Goal: Information Seeking & Learning: Learn about a topic

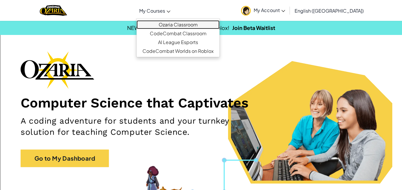
click at [181, 25] on link "Ozaria Classroom" at bounding box center [177, 24] width 83 height 9
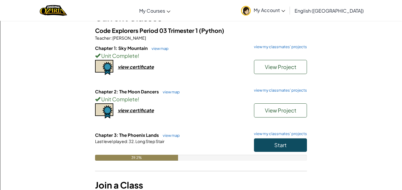
scroll to position [55, 0]
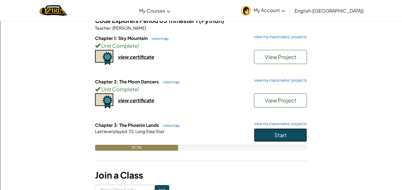
click at [281, 134] on span "Start" at bounding box center [280, 135] width 12 height 7
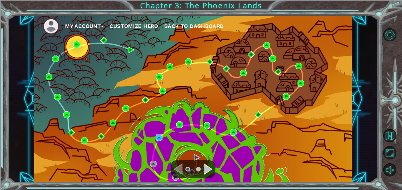
click at [158, 138] on img at bounding box center [159, 138] width 7 height 7
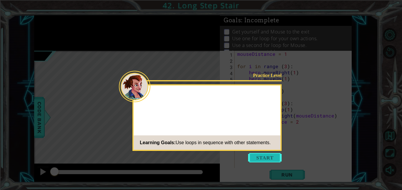
click at [259, 155] on button "Start" at bounding box center [265, 157] width 34 height 9
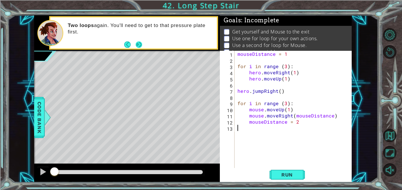
click at [136, 43] on button "Next" at bounding box center [138, 44] width 7 height 7
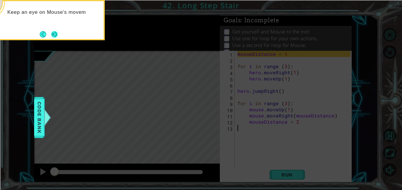
click at [56, 38] on button "Next" at bounding box center [54, 34] width 7 height 7
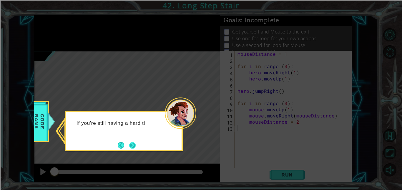
click at [134, 144] on button "Next" at bounding box center [132, 146] width 8 height 8
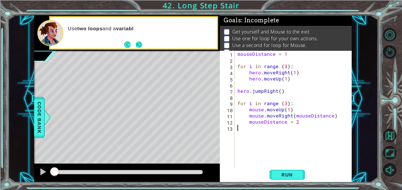
click at [138, 42] on button "Next" at bounding box center [138, 44] width 9 height 9
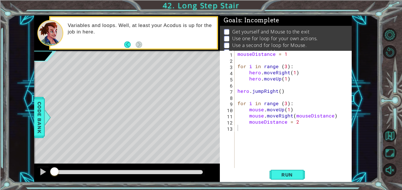
click at [267, 151] on div "mouseDistance = 1 for i in range ( 3 ) : hero . moveRight ( 1 ) hero . moveUp (…" at bounding box center [294, 116] width 117 height 130
click at [280, 175] on span "Run" at bounding box center [286, 175] width 23 height 6
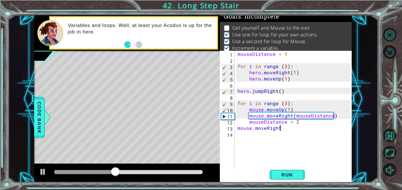
scroll to position [0, 2]
type textarea "mouse.moveRight()"
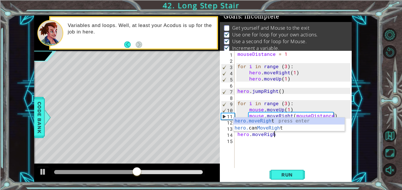
scroll to position [0, 2]
click at [267, 119] on div "hero.moveRight press enter hero. can MoveRight press enter" at bounding box center [288, 132] width 111 height 28
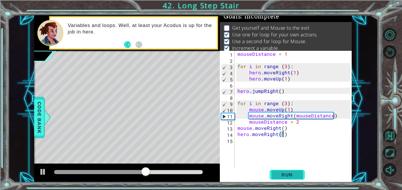
type textarea "hero.moveRight(1)"
click at [277, 170] on button "Run" at bounding box center [286, 174] width 35 height 13
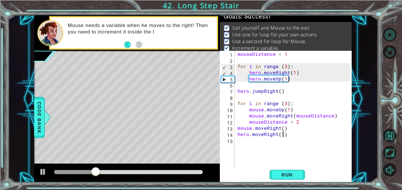
scroll to position [0, 0]
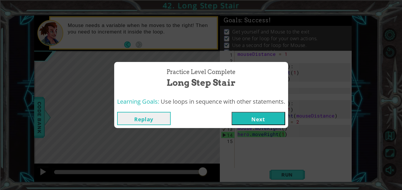
click at [261, 120] on button "Next" at bounding box center [259, 118] width 54 height 13
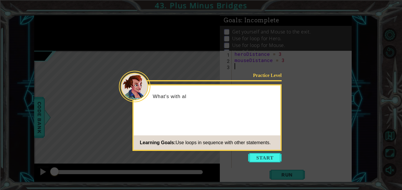
click at [263, 152] on icon at bounding box center [201, 95] width 402 height 190
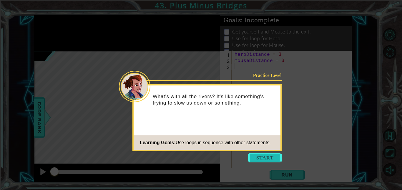
click at [261, 155] on button "Start" at bounding box center [265, 157] width 34 height 9
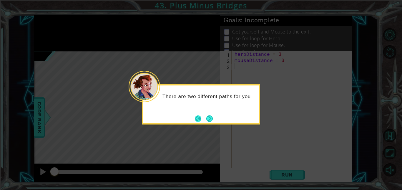
click at [197, 117] on button "Back" at bounding box center [200, 119] width 11 height 6
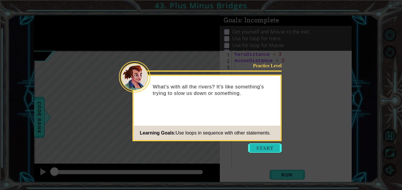
click at [269, 151] on button "Start" at bounding box center [265, 148] width 34 height 9
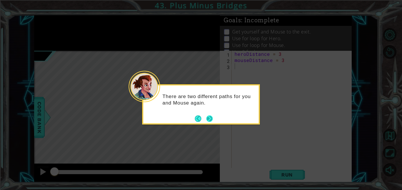
click at [212, 120] on button "Next" at bounding box center [209, 118] width 11 height 11
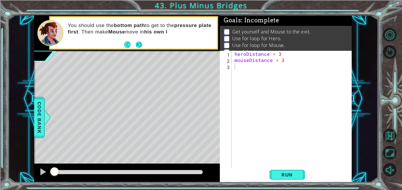
click at [137, 44] on button "Next" at bounding box center [139, 45] width 8 height 8
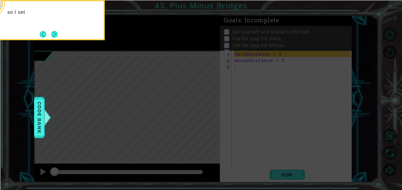
click at [134, 44] on icon at bounding box center [201, 95] width 402 height 190
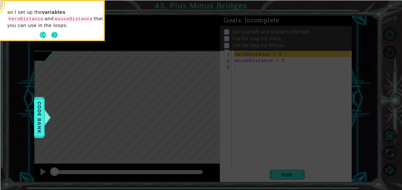
click at [51, 33] on button "Next" at bounding box center [55, 35] width 8 height 8
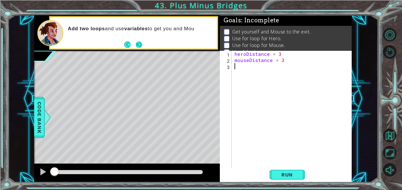
click at [140, 42] on button "Next" at bounding box center [139, 45] width 10 height 10
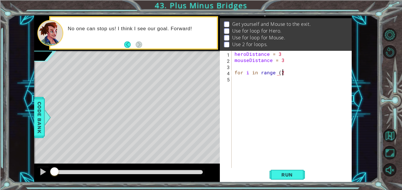
scroll to position [0, 3]
type textarea "for i in range (2):"
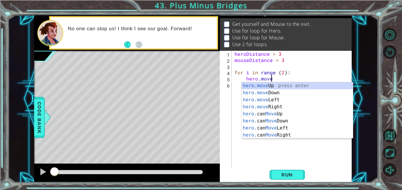
scroll to position [0, 2]
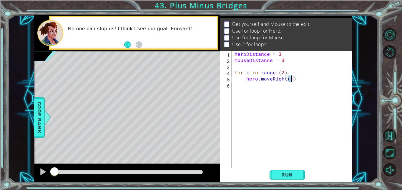
type textarea "hero.moveRight(3)"
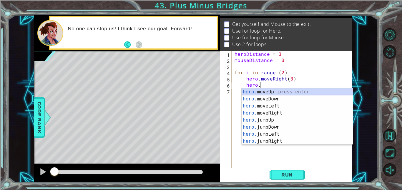
scroll to position [0, 1]
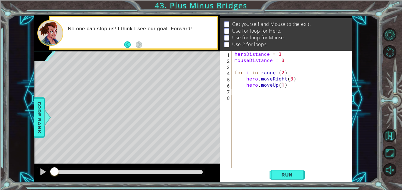
click at [291, 81] on div "heroDistance = 3 mouseDistance = 3 for i in range ( 2 ) : hero . moveRight ( 3 …" at bounding box center [293, 116] width 120 height 130
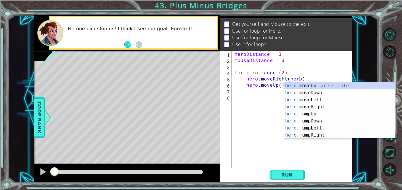
scroll to position [0, 4]
type textarea "hero.moveRight(heroDistance)"
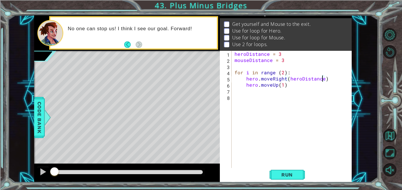
click at [259, 91] on div "heroDistance = 3 mouseDistance = 3 for i in range ( 2 ) : hero . moveRight ( he…" at bounding box center [293, 116] width 120 height 130
click at [284, 174] on span "Run" at bounding box center [286, 175] width 23 height 6
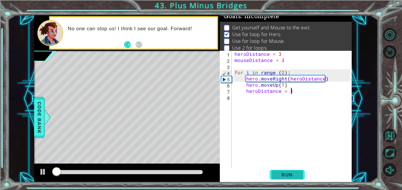
scroll to position [4, 0]
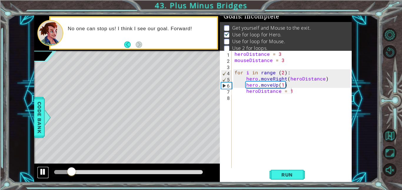
click at [39, 172] on div at bounding box center [43, 172] width 8 height 8
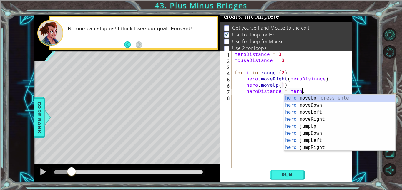
scroll to position [0, 4]
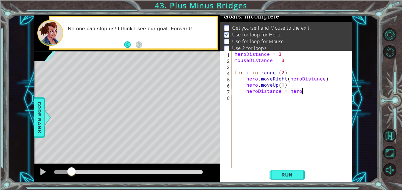
type textarea "heroDistance = hero"
type textarea "D"
click at [284, 175] on span "Run" at bounding box center [286, 175] width 23 height 6
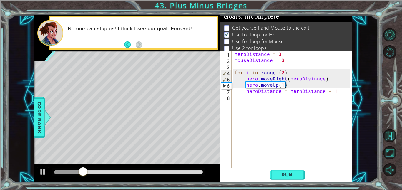
click at [282, 72] on div "heroDistance = 3 mouseDistance = 3 for i in range ( 2 ) : hero . moveRight ( he…" at bounding box center [293, 116] width 120 height 130
type textarea "for i in range (3):"
click at [277, 177] on span "Run" at bounding box center [286, 175] width 23 height 6
click at [237, 100] on div "heroDistance = 3 mouseDistance = 3 for i in range ( 3 ) : hero . moveRight ( he…" at bounding box center [293, 116] width 120 height 130
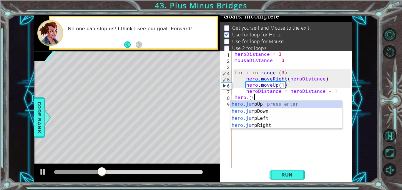
scroll to position [0, 1]
type textarea "hero.jum"
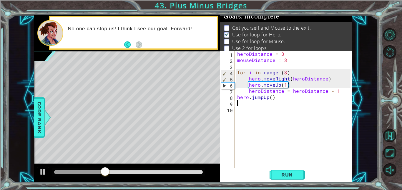
scroll to position [0, 0]
click at [44, 172] on div at bounding box center [43, 172] width 8 height 8
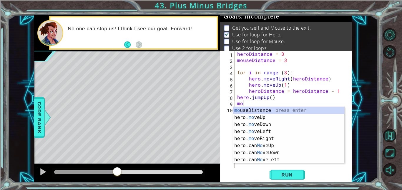
type textarea "m"
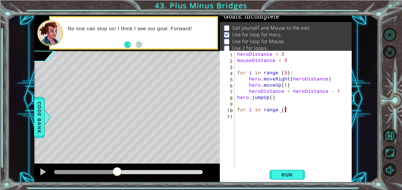
scroll to position [0, 3]
type textarea "for i in range (2):"
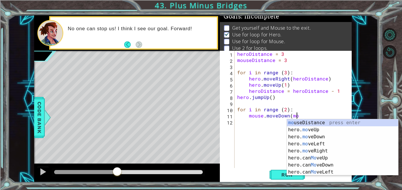
scroll to position [0, 4]
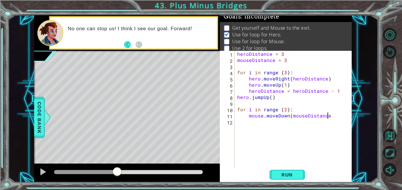
type textarea "mouse.moveDown(mouseDistance)"
type textarea "mouse.moveRight()"
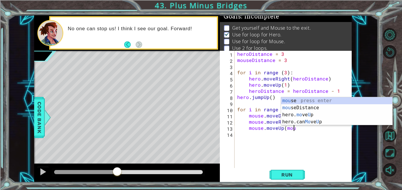
scroll to position [0, 3]
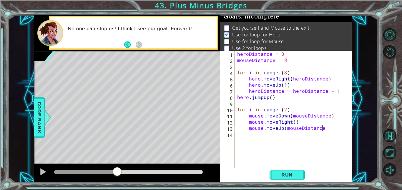
type textarea "mouse.moveUp(mouseDistance)"
type textarea "m"
type textarea "mouse.moveRight()"
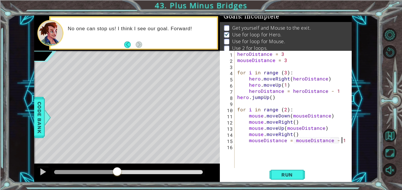
scroll to position [0, 6]
click at [288, 175] on span "Run" at bounding box center [286, 175] width 23 height 6
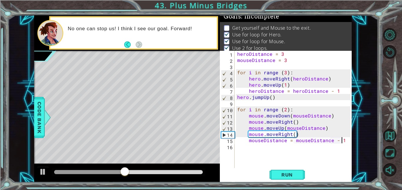
click at [285, 109] on div "heroDistance = 3 mouseDistance = 3 for i in range ( 3 ) : hero . moveRight ( he…" at bounding box center [294, 116] width 117 height 130
type textarea "for i in range (3):"
click at [281, 173] on span "Run" at bounding box center [286, 175] width 23 height 6
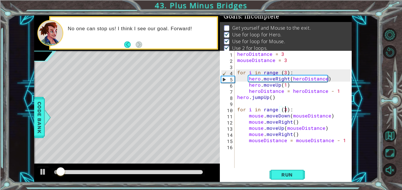
click at [238, 149] on div "heroDistance = 3 mouseDistance = 3 for i in range ( 3 ) : hero . moveRight ( he…" at bounding box center [294, 116] width 117 height 130
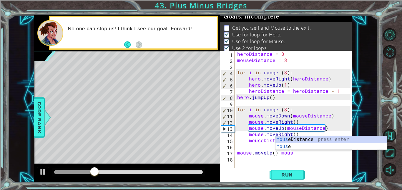
scroll to position [0, 3]
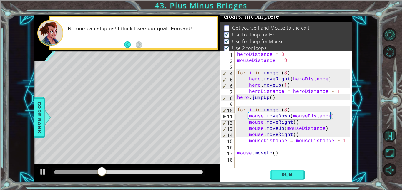
type textarea "mouse.moveUp()"
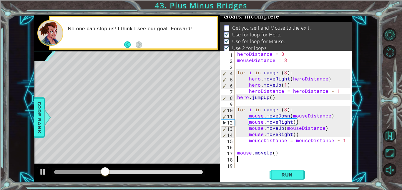
type textarea ","
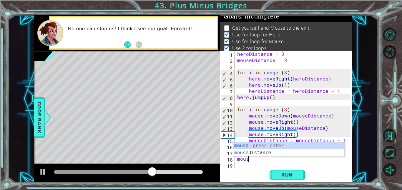
scroll to position [0, 0]
type textarea "m"
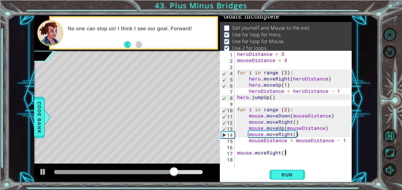
scroll to position [0, 3]
type textarea "mouse.moveRight(1)"
click at [287, 170] on button "Run" at bounding box center [286, 174] width 35 height 13
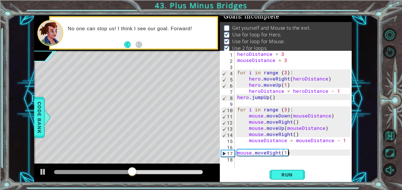
click at [237, 160] on div "heroDistance = 3 mouseDistance = 3 for i in range ( 3 ) : hero . moveRight ( he…" at bounding box center [294, 116] width 117 height 130
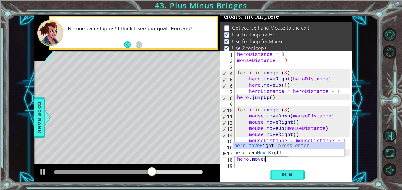
scroll to position [0, 1]
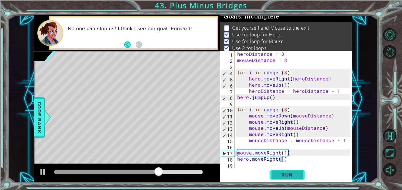
type textarea "hero.moveRight(1)"
click at [284, 173] on span "Run" at bounding box center [286, 175] width 23 height 6
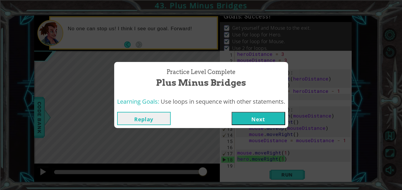
click at [242, 120] on button "Next" at bounding box center [259, 118] width 54 height 13
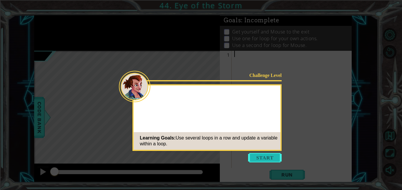
click at [260, 159] on button "Start" at bounding box center [265, 157] width 34 height 9
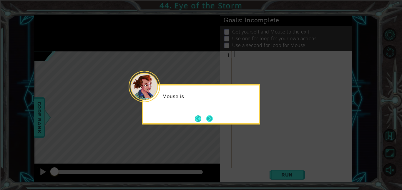
click at [209, 116] on button "Next" at bounding box center [209, 119] width 6 height 6
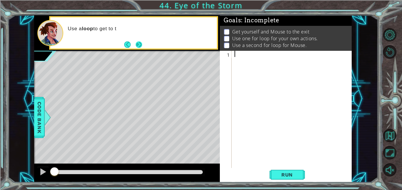
click at [139, 44] on button "Next" at bounding box center [138, 44] width 7 height 7
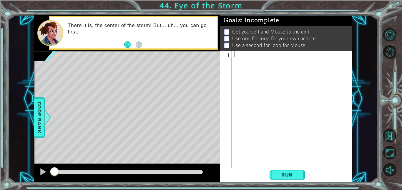
type textarea "\"
type textarea "heroDistance = 3"
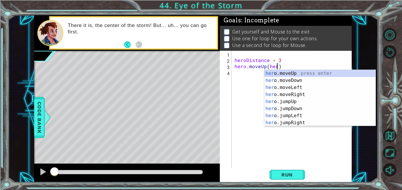
scroll to position [0, 3]
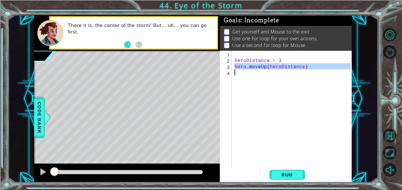
drag, startPoint x: 234, startPoint y: 65, endPoint x: 318, endPoint y: 73, distance: 83.9
click at [318, 73] on div "heroDistance = 3 hero . moveUp ( heroDistance )" at bounding box center [293, 116] width 120 height 130
type textarea "hero.moveUp(heroDistance)"
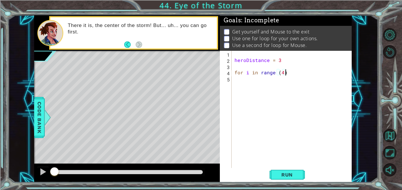
type textarea "for i in range (4):"
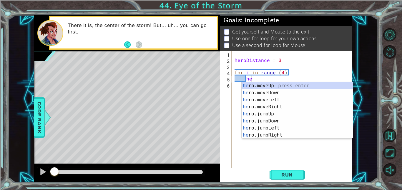
type textarea "h"
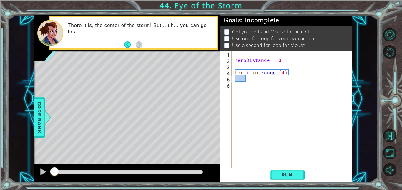
paste textarea "Code Area"
type textarea "hero.moveUp(heroDistance)"
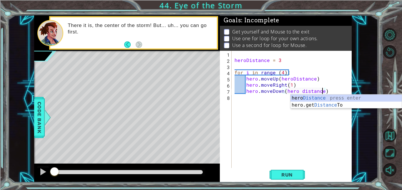
scroll to position [0, 5]
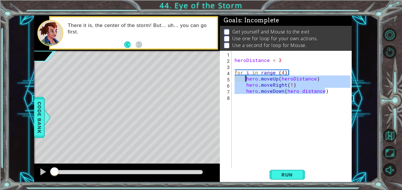
drag, startPoint x: 329, startPoint y: 93, endPoint x: 247, endPoint y: 80, distance: 83.1
click at [247, 80] on div "heroDistance = 3 for i in range ( 4 ) : hero . moveUp ( heroDistance ) hero . m…" at bounding box center [293, 116] width 120 height 130
type textarea "hero.moveUp(heroDistance) hero.moveRight(1)"
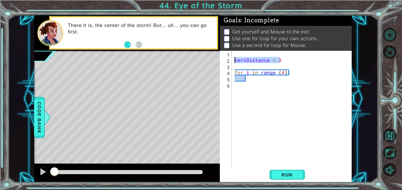
drag, startPoint x: 284, startPoint y: 58, endPoint x: 235, endPoint y: 60, distance: 48.9
click at [235, 60] on div "heroDistance = 3 for i in range ( 4 ) :" at bounding box center [293, 116] width 120 height 130
type textarea "heroDistance = 3"
click at [257, 82] on div "for i in range ( 4 ) :" at bounding box center [293, 116] width 120 height 130
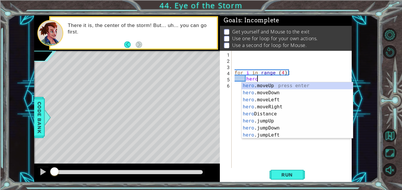
scroll to position [0, 1]
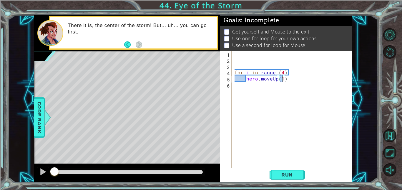
type textarea "hero.moveUp(3)"
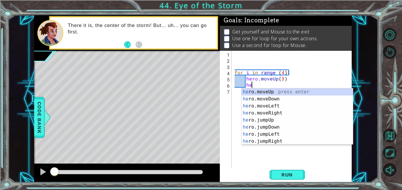
scroll to position [0, 1]
type textarea "h"
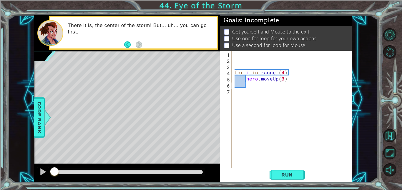
scroll to position [0, 0]
click at [283, 79] on div "for i in range ( 4 ) : hero . moveUp ( 3 )" at bounding box center [293, 116] width 120 height 130
type textarea "hero.moveUp()"
click at [237, 58] on div "for i in range ( 4 ) : hero . moveUp ( )" at bounding box center [293, 116] width 120 height 130
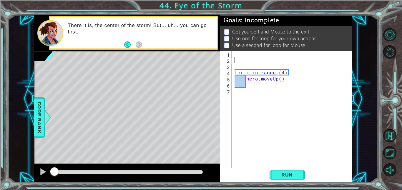
click at [233, 53] on div "for i in range ( 4 ) : hero . moveUp ( )" at bounding box center [293, 116] width 120 height 130
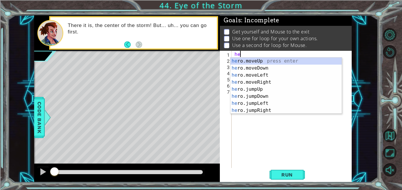
type textarea "h"
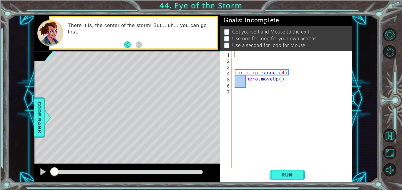
type textarea "hero"
type textarea "hero."
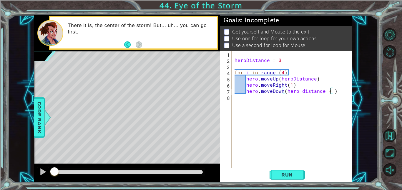
type textarea "hero.moveDown(hero distance + 1)"
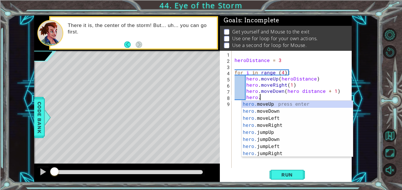
scroll to position [0, 1]
click at [300, 90] on div "heroDistance = 3 for i in range ( 4 ) : hero . moveUp ( heroDistance ) hero . m…" at bounding box center [293, 116] width 120 height 130
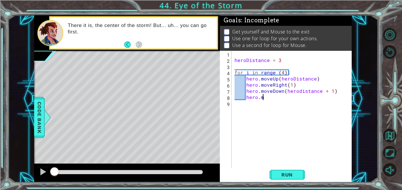
click at [271, 98] on div "heroDistance = 3 for i in range ( 4 ) : hero . moveUp ( heroDistance ) hero . m…" at bounding box center [293, 116] width 120 height 130
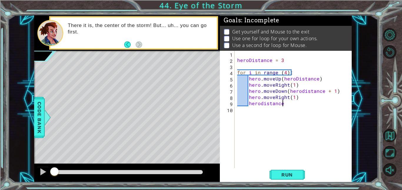
click at [263, 103] on div "heroDistance = 3 for i in range ( 4 ) : hero . moveUp ( heroDistance ) hero . m…" at bounding box center [294, 116] width 117 height 130
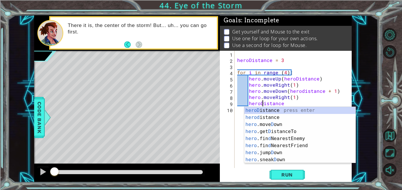
click at [302, 92] on div "heroDistance = 3 for i in range ( 4 ) : hero . moveUp ( heroDistance ) hero . m…" at bounding box center [294, 116] width 117 height 130
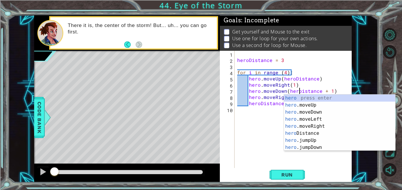
type textarea "hero.moveDown(heroDistance + 1)"
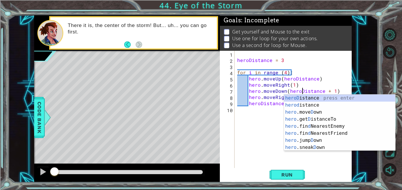
scroll to position [0, 4]
click at [267, 119] on div "heroDistance = 3 for i in range ( 4 ) : hero . moveUp ( heroDistance ) hero . m…" at bounding box center [294, 116] width 117 height 130
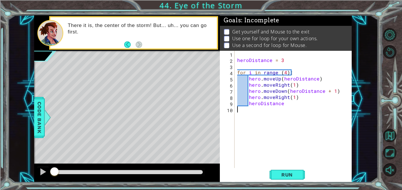
click at [282, 107] on div "heroDistance = 3 for i in range ( 4 ) : hero . moveUp ( heroDistance ) hero . m…" at bounding box center [294, 116] width 117 height 130
click at [287, 103] on div "heroDistance = 3 for i in range ( 4 ) : hero . moveUp ( heroDistance ) hero . m…" at bounding box center [294, 116] width 117 height 130
click at [284, 178] on button "Run" at bounding box center [286, 174] width 35 height 13
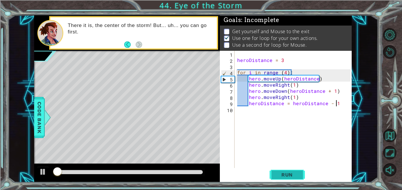
scroll to position [1, 0]
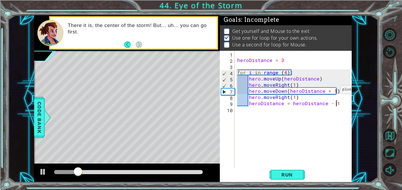
click at [333, 91] on div "heroDistance = 3 for i in range ( 4 ) : hero . moveUp ( heroDistance ) hero . m…" at bounding box center [294, 116] width 117 height 130
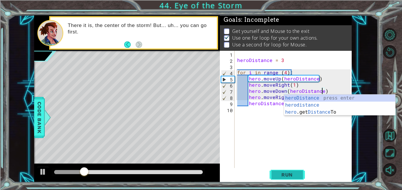
click at [288, 175] on span "Run" at bounding box center [286, 175] width 23 height 6
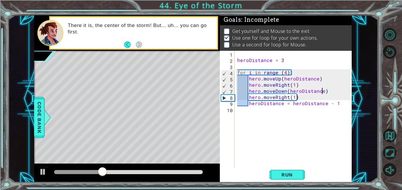
click at [284, 73] on div "heroDistance = 3 for i in range ( 4 ) : hero . moveUp ( heroDistance ) hero . m…" at bounding box center [294, 116] width 117 height 130
type textarea "for i in range (3):"
click at [239, 116] on div "heroDistance = 3 for i in range ( 3 ) : hero . moveUp ( heroDistance ) hero . m…" at bounding box center [294, 116] width 117 height 130
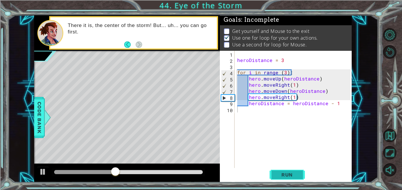
click at [280, 172] on span "Run" at bounding box center [286, 175] width 23 height 6
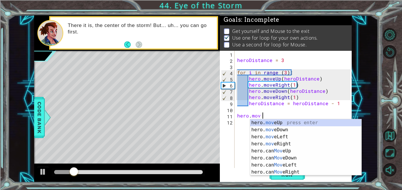
scroll to position [0, 1]
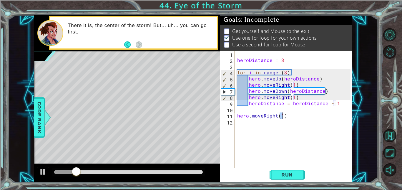
type textarea "hero.moveRight(1)"
click at [261, 142] on div "heroDistance = 3 for i in range ( 3 ) : hero . moveUp ( heroDistance ) hero . m…" at bounding box center [294, 116] width 117 height 130
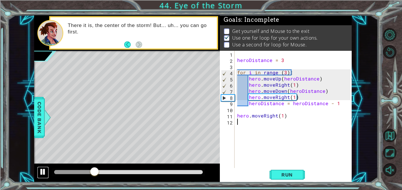
click at [38, 173] on button at bounding box center [43, 173] width 12 height 12
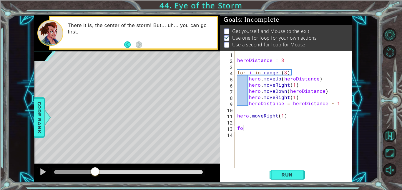
type textarea "f"
click at [240, 54] on div "heroDistance = 3 for i in range ( 3 ) : hero . moveUp ( heroDistance ) hero . m…" at bounding box center [294, 116] width 117 height 130
type textarea "mouseDistance = 1"
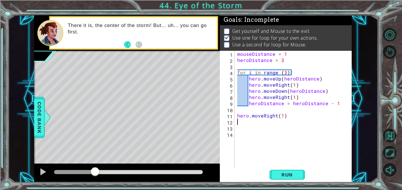
click at [239, 124] on div "mouseDistance = 1 heroDistance = 3 for i in range ( 3 ) : hero . moveUp ( heroD…" at bounding box center [294, 116] width 117 height 130
type textarea "for i in range (4):"
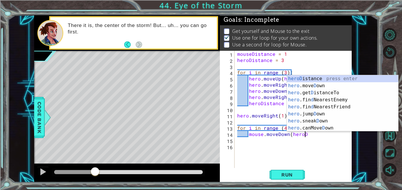
scroll to position [0, 4]
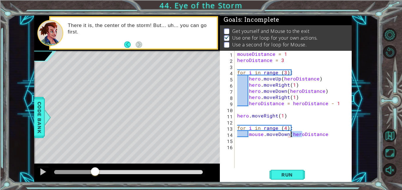
drag, startPoint x: 302, startPoint y: 134, endPoint x: 290, endPoint y: 135, distance: 12.1
click at [290, 135] on div "mouseDistance = 1 heroDistance = 3 for i in range ( 3 ) : hero . moveUp ( heroD…" at bounding box center [294, 116] width 117 height 130
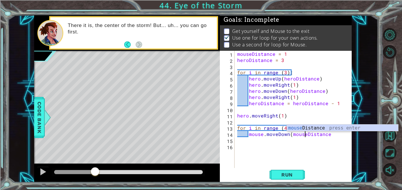
click at [327, 135] on div "mouseDistance = 1 heroDistance = 3 for i in range ( 3 ) : hero . moveUp ( heroD…" at bounding box center [294, 116] width 117 height 130
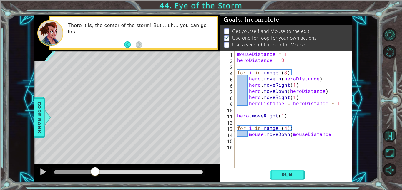
type textarea "mouse.moveDown(mouseDistance)"
type textarea "mouse.moveRight(mouseDistance)"
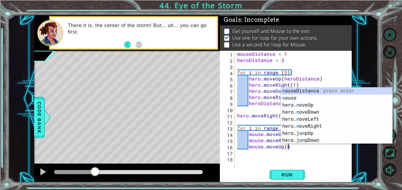
scroll to position [0, 3]
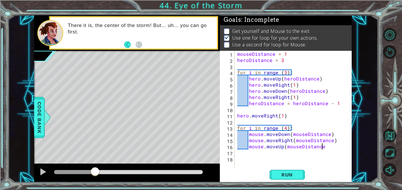
type textarea "mouse.moveUp(mouseDistance)"
type textarea "mouse.moveRight(mouseDistance)"
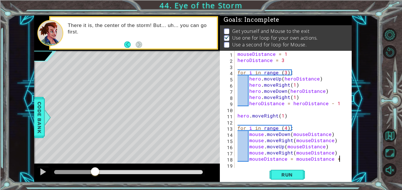
scroll to position [0, 6]
type textarea "mouseDistance = mouseDistance + 1"
click at [285, 178] on button "Run" at bounding box center [286, 174] width 35 height 13
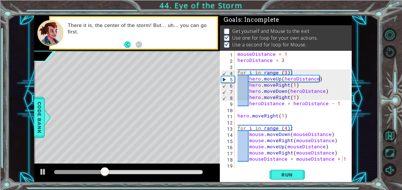
drag, startPoint x: 374, startPoint y: 95, endPoint x: 394, endPoint y: 96, distance: 20.1
type input "60"
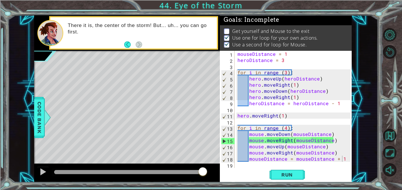
click at [347, 126] on div at bounding box center [347, 113] width 6 height 124
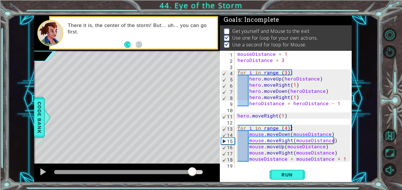
drag, startPoint x: 202, startPoint y: 168, endPoint x: 193, endPoint y: 167, distance: 9.7
click at [193, 167] on div at bounding box center [192, 172] width 11 height 11
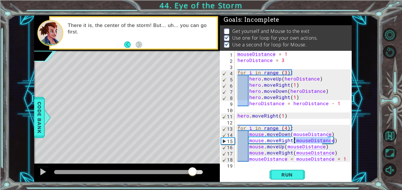
drag, startPoint x: 331, startPoint y: 140, endPoint x: 295, endPoint y: 142, distance: 35.9
click at [295, 142] on div "mouseDistance = 1 heroDistance = 3 for i in range ( 3 ) : hero . moveUp ( heroD…" at bounding box center [294, 116] width 117 height 130
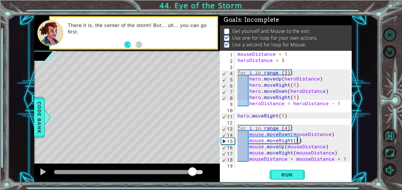
scroll to position [0, 4]
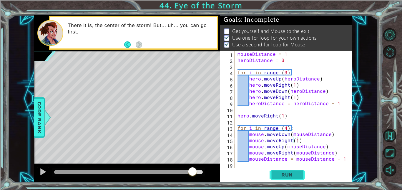
click at [291, 175] on span "Run" at bounding box center [286, 175] width 23 height 6
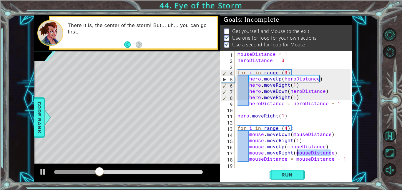
drag, startPoint x: 329, startPoint y: 154, endPoint x: 296, endPoint y: 155, distance: 33.3
click at [296, 155] on div "mouseDistance = 1 heroDistance = 3 for i in range ( 3 ) : hero . moveUp ( heroD…" at bounding box center [294, 116] width 117 height 130
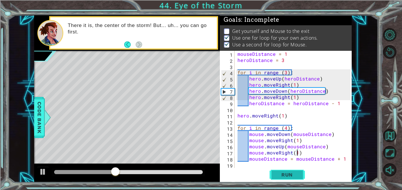
click at [294, 173] on span "Run" at bounding box center [286, 175] width 23 height 6
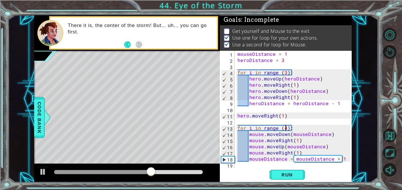
click at [285, 128] on div "mouseDistance = 1 heroDistance = 3 for i in range ( 3 ) : hero . moveUp ( heroD…" at bounding box center [294, 116] width 117 height 130
click at [281, 170] on button "Run" at bounding box center [286, 174] width 35 height 13
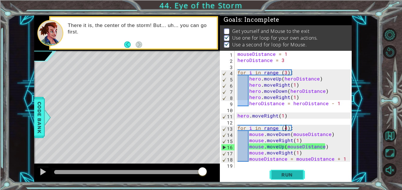
type textarea "for i in range (4):"
click at [281, 170] on button "Run" at bounding box center [286, 174] width 35 height 13
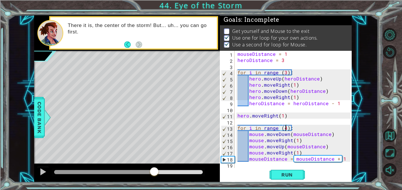
drag, startPoint x: 58, startPoint y: 172, endPoint x: 154, endPoint y: 173, distance: 95.6
click at [154, 173] on div at bounding box center [154, 172] width 11 height 11
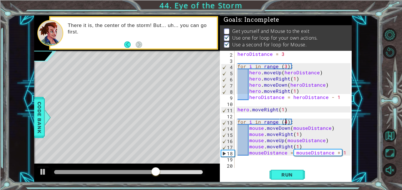
scroll to position [6, 0]
click at [240, 166] on div "heroDistance = 3 for i in range ( 3 ) : hero . moveUp ( heroDistance ) hero . m…" at bounding box center [294, 116] width 117 height 130
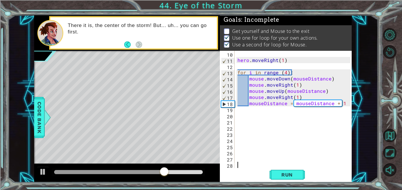
scroll to position [56, 0]
click at [245, 126] on div "hero . moveRight ( 1 ) for i in range ( 4 ) : mouse . moveDown ( mouseDistance …" at bounding box center [294, 116] width 117 height 130
click at [239, 116] on div "hero . moveRight ( 1 ) for i in range ( 4 ) : mouse . moveDown ( mouseDistance …" at bounding box center [294, 116] width 117 height 130
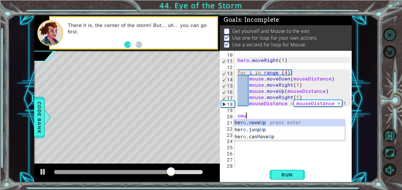
scroll to position [0, 0]
type textarea "o"
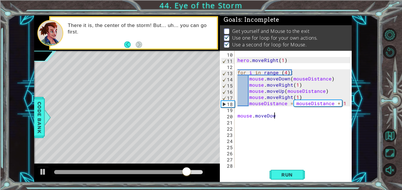
scroll to position [0, 2]
click at [44, 172] on div at bounding box center [43, 172] width 8 height 8
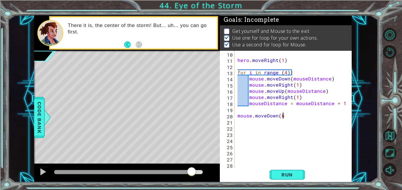
type textarea "mouse.moveDown(6)"
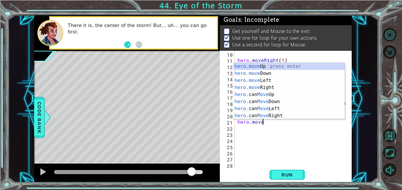
scroll to position [0, 1]
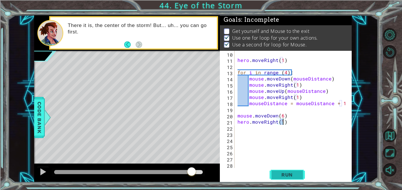
type textarea "hero.moveRight(1)"
click at [299, 176] on button "Run" at bounding box center [286, 174] width 35 height 13
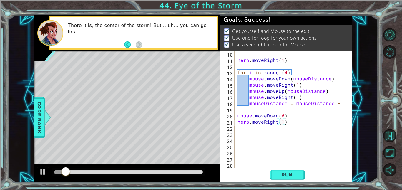
click at [163, 171] on div at bounding box center [128, 172] width 149 height 4
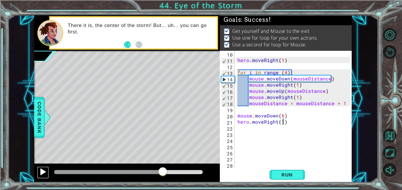
click at [42, 173] on div at bounding box center [43, 172] width 8 height 8
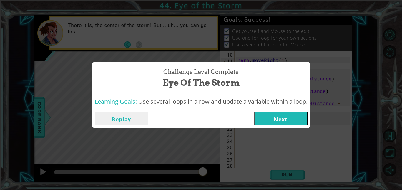
click at [285, 119] on button "Next" at bounding box center [281, 118] width 54 height 13
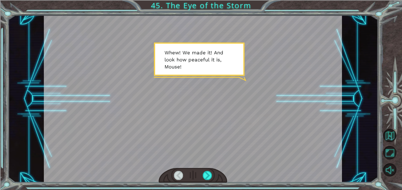
click at [207, 181] on div at bounding box center [193, 175] width 69 height 15
click at [209, 175] on div at bounding box center [207, 175] width 9 height 9
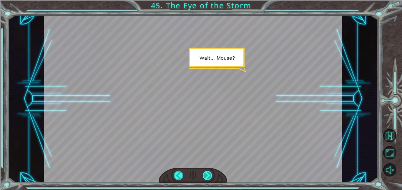
click at [208, 178] on div at bounding box center [207, 175] width 9 height 9
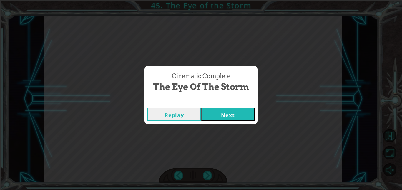
click at [211, 124] on div "Cinematic Complete The Eye of the Storm Replay Next" at bounding box center [201, 95] width 402 height 190
click at [208, 120] on button "Next" at bounding box center [228, 114] width 54 height 13
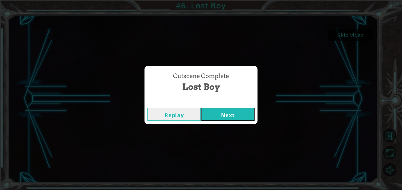
click at [216, 101] on div "Cutscene Complete" at bounding box center [200, 102] width 113 height 6
click at [206, 115] on button "Next" at bounding box center [228, 114] width 54 height 13
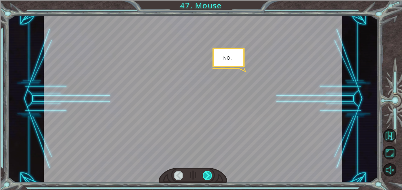
click at [204, 174] on div at bounding box center [207, 175] width 9 height 9
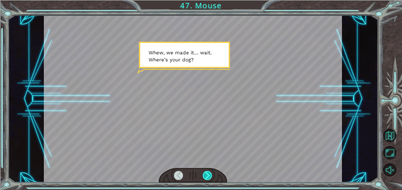
click at [204, 174] on div at bounding box center [207, 175] width 9 height 9
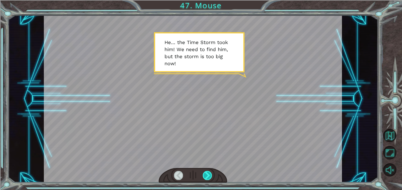
click at [204, 174] on div at bounding box center [207, 175] width 9 height 9
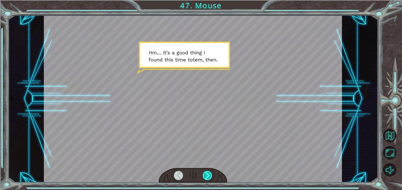
click at [204, 174] on div at bounding box center [207, 175] width 9 height 9
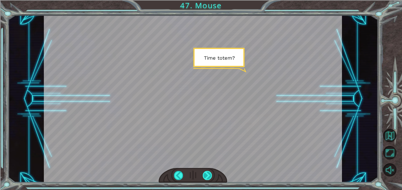
click at [204, 174] on div at bounding box center [207, 175] width 9 height 9
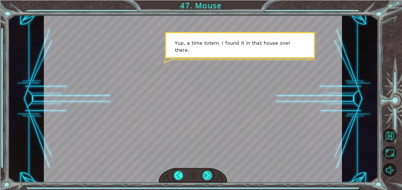
click at [204, 174] on div at bounding box center [207, 175] width 9 height 9
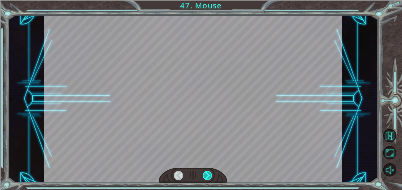
click at [204, 174] on div at bounding box center [207, 175] width 9 height 9
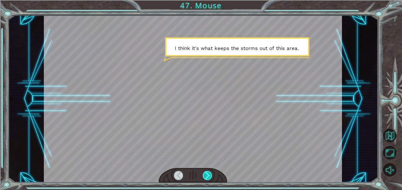
click at [204, 174] on div at bounding box center [207, 175] width 9 height 9
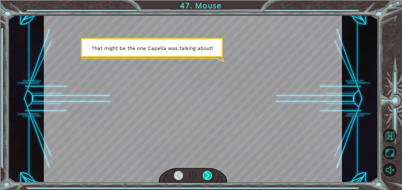
click at [204, 174] on div at bounding box center [207, 175] width 9 height 9
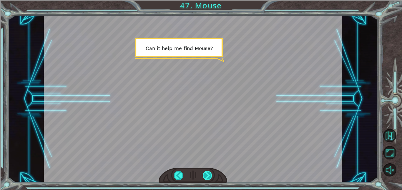
click at [204, 174] on div at bounding box center [207, 175] width 9 height 9
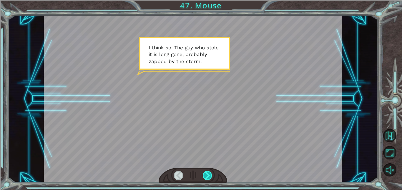
click at [204, 174] on div at bounding box center [207, 175] width 9 height 9
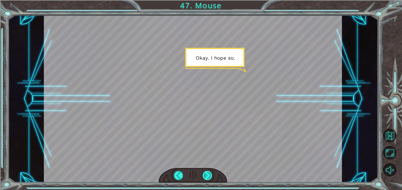
click at [204, 174] on div at bounding box center [207, 175] width 9 height 9
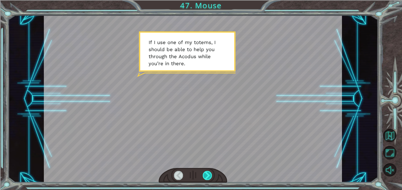
click at [204, 174] on div at bounding box center [207, 175] width 9 height 9
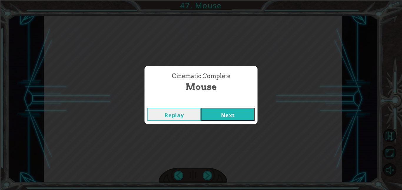
click at [217, 117] on button "Next" at bounding box center [228, 114] width 54 height 13
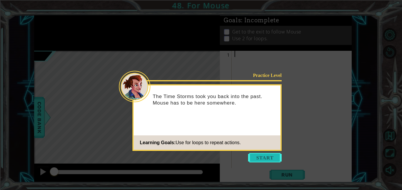
click at [260, 162] on button "Start" at bounding box center [265, 157] width 34 height 9
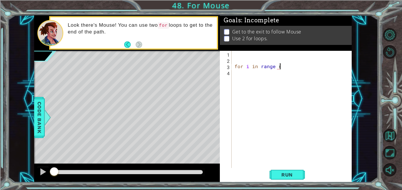
scroll to position [0, 3]
type textarea "for i in range (3):"
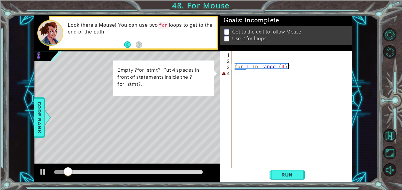
click at [257, 76] on div "for i in range ( 3 ) :" at bounding box center [293, 116] width 120 height 130
click at [294, 65] on div "for i in range ( 3 ) :" at bounding box center [293, 116] width 120 height 130
type textarea "for i in range (3):"
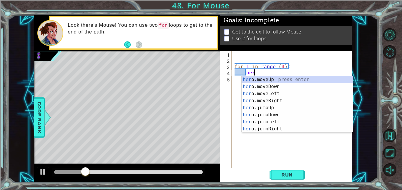
scroll to position [0, 1]
click at [44, 169] on div at bounding box center [43, 172] width 8 height 8
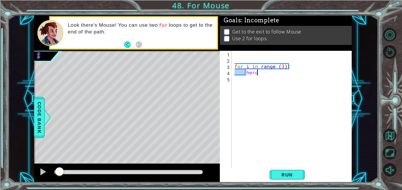
drag, startPoint x: 96, startPoint y: 169, endPoint x: 54, endPoint y: 167, distance: 42.4
click at [54, 167] on div at bounding box center [59, 172] width 11 height 11
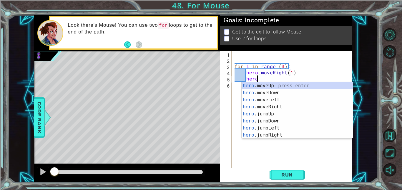
scroll to position [0, 4]
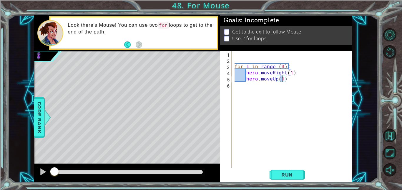
type textarea "hero.moveUp(3)"
click at [289, 81] on div "for i in range ( 3 ) : hero . moveRight ( 1 ) hero . moveUp ( 3 )" at bounding box center [293, 116] width 120 height 130
click at [237, 92] on div "for i in range ( 3 ) : hero . moveRight ( 1 ) hero . moveUp ( 3 )" at bounding box center [293, 116] width 120 height 130
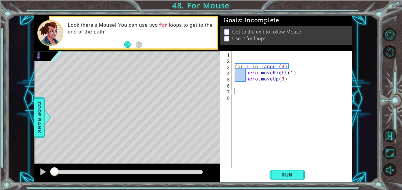
click at [234, 91] on div "for i in range ( 3 ) : hero . moveRight ( 1 ) hero . moveUp ( 3 )" at bounding box center [293, 116] width 120 height 130
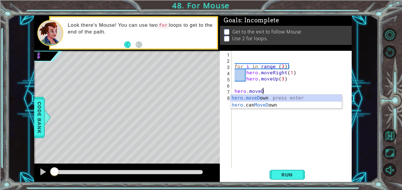
scroll to position [0, 1]
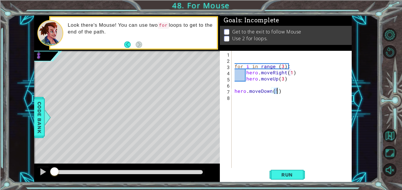
type textarea "hero.moveDown(6)"
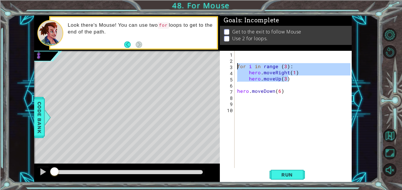
drag, startPoint x: 288, startPoint y: 81, endPoint x: 238, endPoint y: 67, distance: 52.0
click at [238, 67] on div "for i in range ( 3 ) : hero . moveRight ( 1 ) hero . moveUp ( 3 ) hero . moveDo…" at bounding box center [294, 116] width 117 height 130
type textarea "for i in range (3): hero.moveRight(1)"
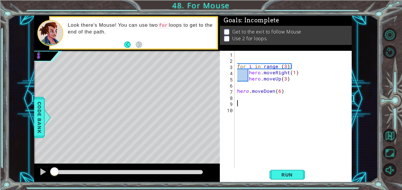
click at [242, 106] on div "for i in range ( 3 ) : hero . moveRight ( 1 ) hero . moveUp ( 3 ) hero . moveDo…" at bounding box center [294, 116] width 117 height 130
paste textarea "hero.moveUp(3)"
type textarea "hero.moveUp(3)"
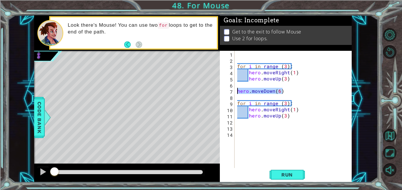
drag, startPoint x: 282, startPoint y: 92, endPoint x: 222, endPoint y: 92, distance: 60.0
click at [222, 92] on div "1 2 3 4 5 6 7 8 9 10 11 12 13 14 for i in range ( 3 ) : hero . moveRight ( 1 ) …" at bounding box center [285, 109] width 131 height 117
type textarea "hero.moveDown(6)"
click at [238, 127] on div "for i in range ( 3 ) : hero . moveRight ( 1 ) hero . moveUp ( 3 ) hero . moveDo…" at bounding box center [294, 116] width 117 height 130
paste textarea "hero.moveDown(6)"
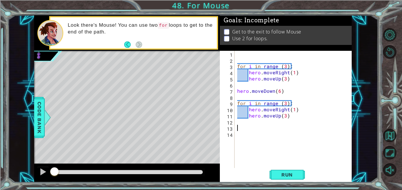
type textarea "hero.moveDown(6)"
paste textarea "hero.moveDown(6)"
click at [292, 173] on span "Run" at bounding box center [286, 175] width 23 height 6
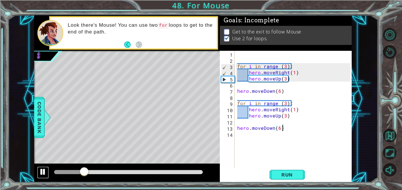
click at [41, 173] on div at bounding box center [43, 172] width 8 height 8
click at [286, 79] on div "for i in range ( 3 ) : hero . moveRight ( 1 ) hero . moveUp ( 3 ) hero . moveDo…" at bounding box center [294, 116] width 117 height 130
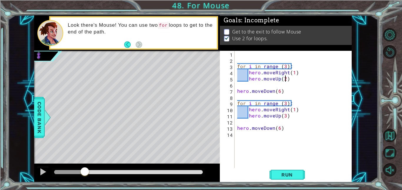
scroll to position [0, 3]
type textarea "hero.moveUp(2)"
click at [286, 174] on span "Run" at bounding box center [286, 175] width 23 height 6
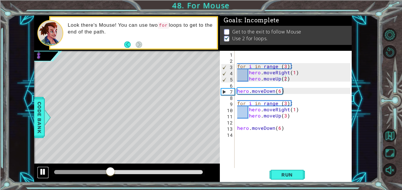
click at [40, 173] on div at bounding box center [43, 172] width 8 height 8
click at [283, 86] on div "for i in range ( 3 ) : hero . moveRight ( 1 ) hero . moveUp ( 2 ) hero . moveDo…" at bounding box center [294, 116] width 117 height 130
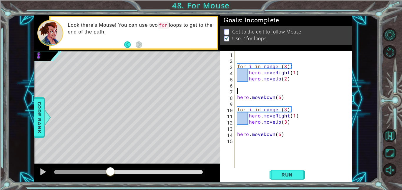
click at [283, 86] on div "for i in range ( 3 ) : hero . moveRight ( 1 ) hero . moveUp ( 2 ) hero . moveDo…" at bounding box center [294, 116] width 117 height 130
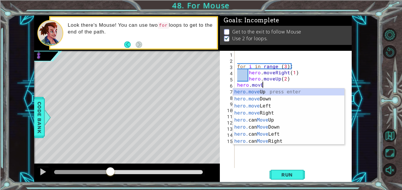
scroll to position [0, 1]
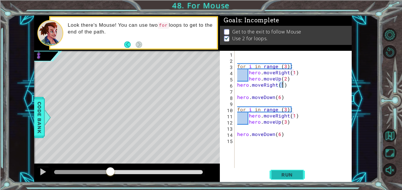
type textarea "hero.moveRight(1)"
click at [289, 171] on button "Run" at bounding box center [286, 174] width 35 height 13
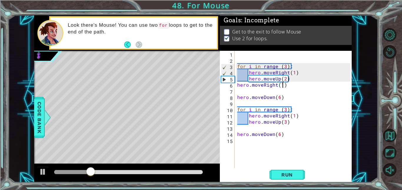
click at [250, 127] on div "for i in range ( 3 ) : hero . moveRight ( 1 ) hero . moveUp ( 2 ) hero . moveRi…" at bounding box center [294, 116] width 117 height 130
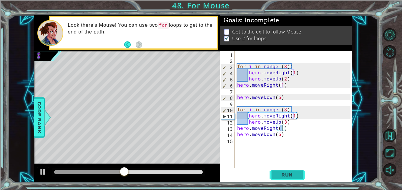
click at [284, 172] on span "Run" at bounding box center [286, 175] width 23 height 6
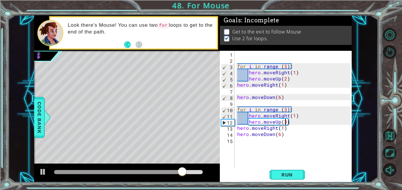
click at [285, 121] on div "for i in range ( 3 ) : hero . moveRight ( 1 ) hero . moveUp ( 2 ) hero . moveRi…" at bounding box center [294, 116] width 117 height 130
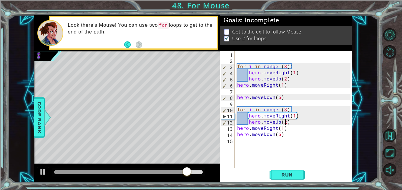
scroll to position [0, 3]
type textarea "hero.moveUp(2)"
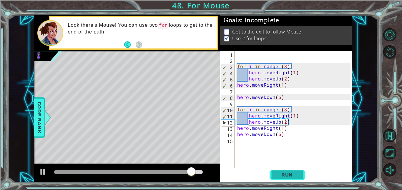
click at [292, 179] on button "Run" at bounding box center [286, 174] width 35 height 13
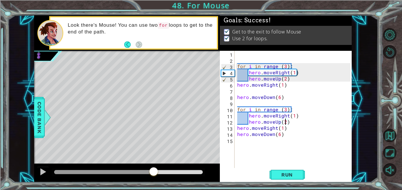
click at [154, 172] on div at bounding box center [128, 172] width 149 height 4
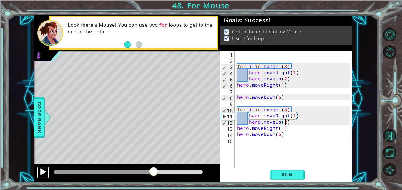
click at [42, 172] on div at bounding box center [43, 172] width 8 height 8
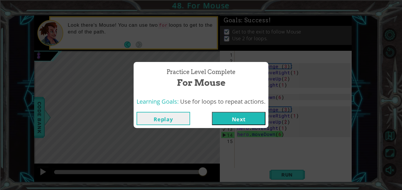
click at [231, 121] on button "Next" at bounding box center [239, 118] width 54 height 13
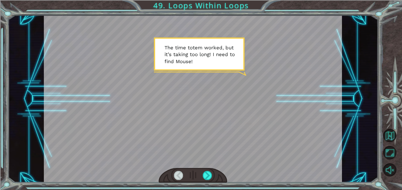
click at [212, 181] on div at bounding box center [193, 175] width 69 height 15
click at [207, 178] on div at bounding box center [207, 175] width 9 height 9
click at [199, 178] on div at bounding box center [193, 175] width 69 height 15
click at [210, 179] on div at bounding box center [207, 175] width 9 height 9
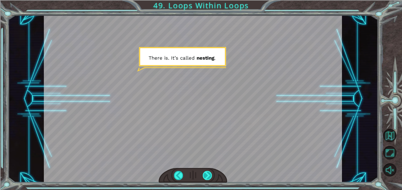
click at [211, 176] on div at bounding box center [207, 175] width 9 height 9
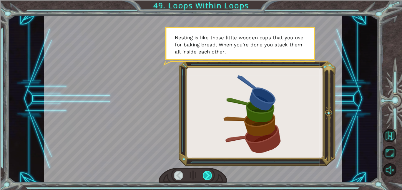
click at [207, 178] on div at bounding box center [207, 175] width 9 height 9
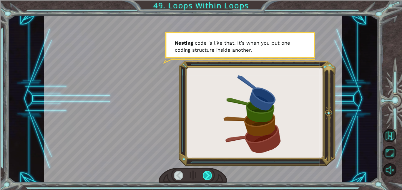
click at [203, 177] on div at bounding box center [207, 175] width 9 height 9
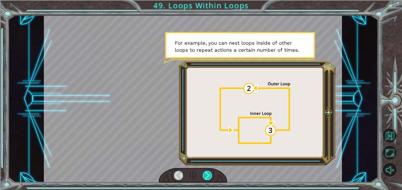
click at [204, 179] on div at bounding box center [207, 175] width 9 height 9
click at [205, 177] on div at bounding box center [207, 175] width 9 height 9
click at [206, 173] on div at bounding box center [207, 175] width 9 height 9
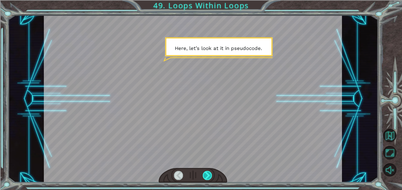
click at [204, 178] on div at bounding box center [207, 175] width 9 height 9
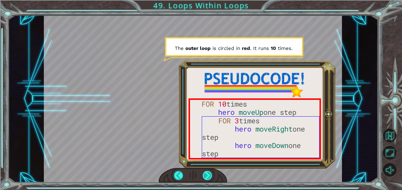
click at [211, 177] on div at bounding box center [207, 175] width 9 height 9
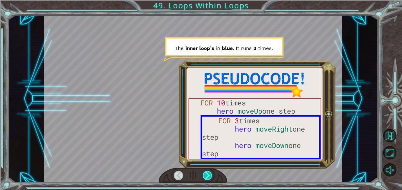
click at [211, 176] on div at bounding box center [207, 175] width 9 height 9
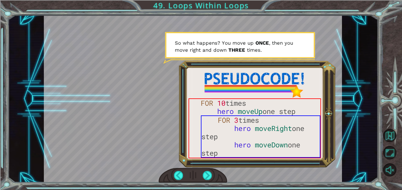
click at [223, 177] on div at bounding box center [193, 175] width 69 height 15
click at [211, 178] on div at bounding box center [207, 175] width 9 height 9
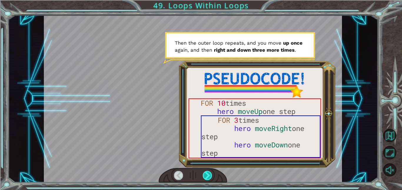
click at [210, 173] on div at bounding box center [207, 175] width 9 height 9
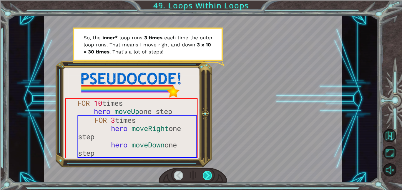
click at [211, 177] on div at bounding box center [207, 175] width 9 height 9
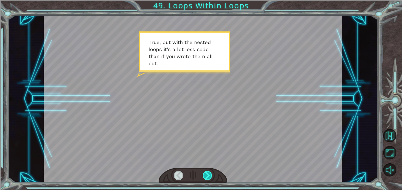
click at [211, 178] on div at bounding box center [207, 175] width 9 height 9
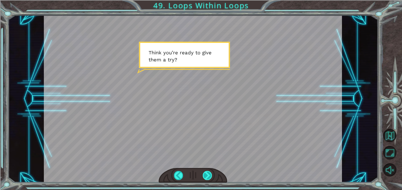
click at [210, 176] on div at bounding box center [207, 175] width 9 height 9
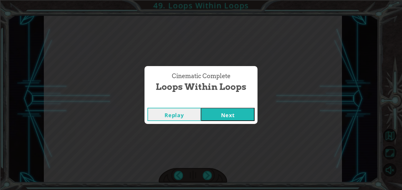
click at [233, 119] on button "Next" at bounding box center [228, 114] width 54 height 13
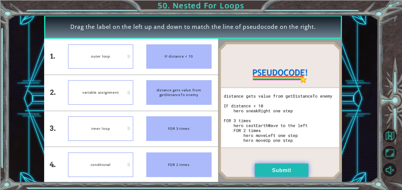
click at [287, 165] on button "Submit" at bounding box center [282, 170] width 54 height 13
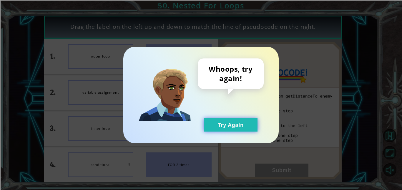
click at [249, 129] on button "Try Again" at bounding box center [231, 125] width 54 height 13
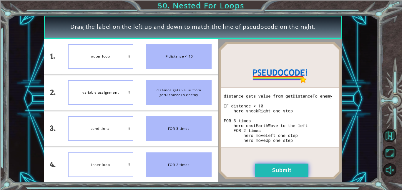
click at [284, 172] on button "Submit" at bounding box center [282, 170] width 54 height 13
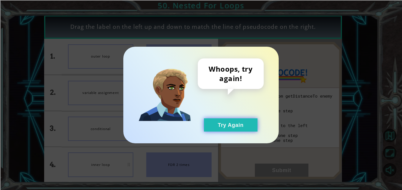
click at [250, 122] on button "Try Again" at bounding box center [231, 125] width 54 height 13
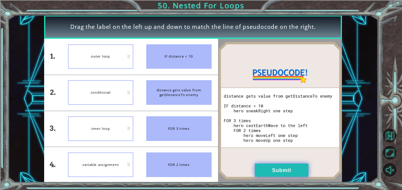
click at [277, 174] on button "Submit" at bounding box center [282, 170] width 54 height 13
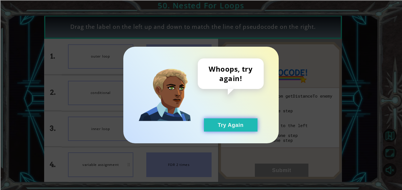
click at [253, 122] on button "Try Again" at bounding box center [231, 125] width 54 height 13
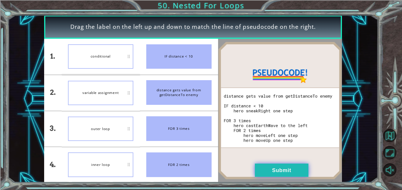
click at [291, 172] on button "Submit" at bounding box center [282, 170] width 54 height 13
click at [255, 164] on button "Submit" at bounding box center [282, 170] width 54 height 13
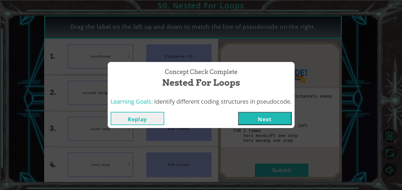
click at [272, 124] on button "Next" at bounding box center [265, 118] width 54 height 13
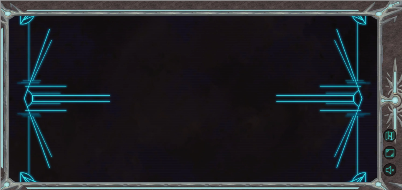
click at [238, 112] on button "Next" at bounding box center [265, 118] width 54 height 13
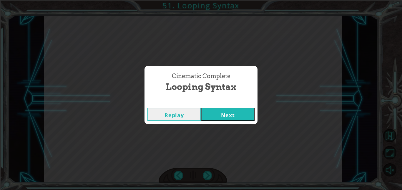
click at [238, 111] on button "Next" at bounding box center [228, 114] width 54 height 13
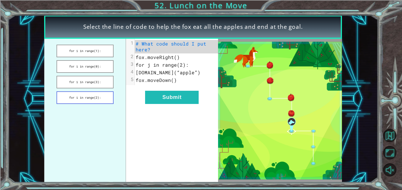
click at [65, 95] on button "for i in range(2):" at bounding box center [84, 97] width 57 height 13
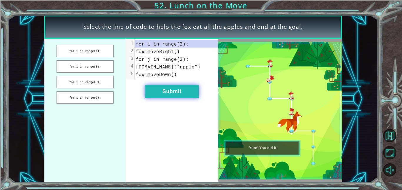
click at [155, 98] on button "Submit" at bounding box center [172, 91] width 54 height 13
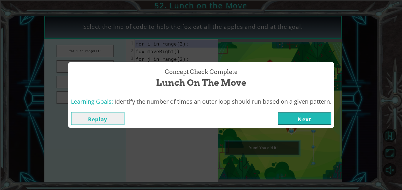
click at [289, 121] on button "Next" at bounding box center [305, 118] width 54 height 13
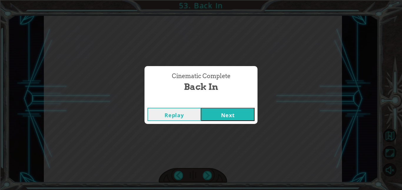
click at [229, 118] on button "Next" at bounding box center [228, 114] width 54 height 13
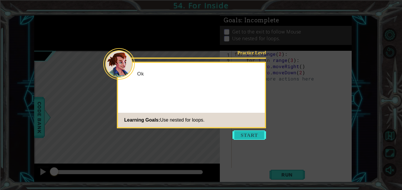
click at [257, 135] on button "Start" at bounding box center [249, 135] width 34 height 9
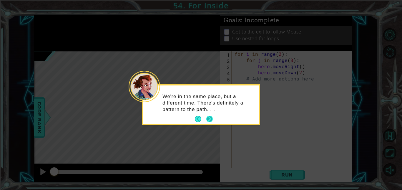
click at [210, 123] on button "Next" at bounding box center [209, 119] width 9 height 9
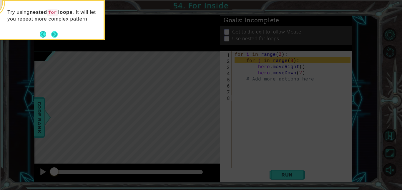
click at [55, 37] on button "Next" at bounding box center [54, 34] width 10 height 10
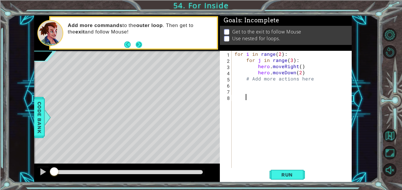
click at [136, 46] on button "Next" at bounding box center [139, 45] width 10 height 10
click at [308, 75] on div "for i in range ( 2 ) : for j in range ( 3 ) : hero . moveRight ( ) hero . moveD…" at bounding box center [293, 116] width 120 height 130
type textarea "hero.moveDown(2)"
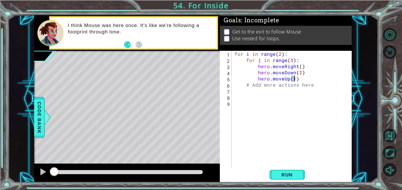
scroll to position [0, 4]
type textarea "hero.moveUp(6)"
click at [288, 181] on button "Run" at bounding box center [286, 174] width 35 height 13
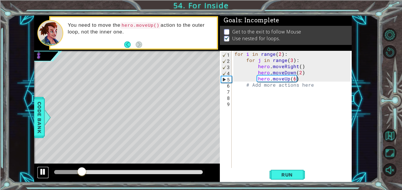
click at [41, 173] on div at bounding box center [43, 172] width 8 height 8
drag, startPoint x: 299, startPoint y: 80, endPoint x: 258, endPoint y: 77, distance: 41.3
click at [258, 77] on div "for i in range ( 2 ) : for j in range ( 3 ) : hero . moveRight ( ) hero . moveD…" at bounding box center [293, 116] width 120 height 130
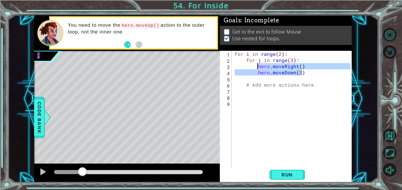
drag, startPoint x: 302, startPoint y: 73, endPoint x: 257, endPoint y: 69, distance: 44.6
click at [257, 69] on div "for i in range ( 2 ) : for j in range ( 3 ) : hero . moveRight ( ) hero . moveD…" at bounding box center [293, 116] width 120 height 130
type textarea "hero.moveRight() hero.moveDown(2)"
click at [260, 80] on div "for i in range ( 2 ) : for j in range ( 3 ) : hero . moveRight ( ) hero . moveD…" at bounding box center [293, 116] width 120 height 130
drag, startPoint x: 306, startPoint y: 75, endPoint x: 257, endPoint y: 69, distance: 49.8
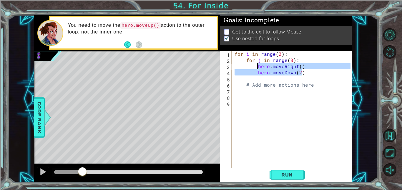
click at [257, 69] on div "for i in range ( 2 ) : for j in range ( 3 ) : hero . moveRight ( ) hero . moveD…" at bounding box center [293, 116] width 120 height 130
click at [295, 56] on div "for i in range ( 2 ) : for j in range ( 3 ) : hero . moveRight ( ) hero . moveD…" at bounding box center [293, 116] width 120 height 130
type textarea "for i in range(2):"
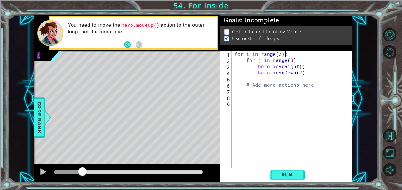
scroll to position [0, 0]
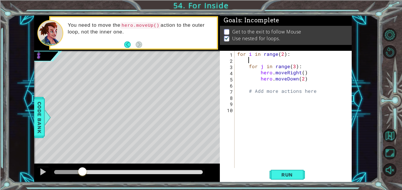
paste textarea "hero.moveDown(2)"
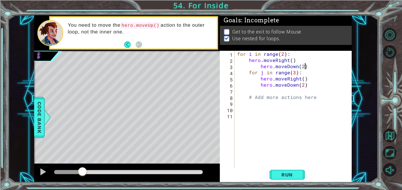
click at [260, 66] on div "for i in range ( 2 ) : hero . moveRight ( ) hero . moveDown ( 2 ) for j in rang…" at bounding box center [294, 116] width 117 height 130
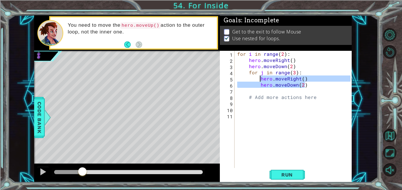
drag, startPoint x: 305, startPoint y: 86, endPoint x: 259, endPoint y: 82, distance: 46.1
click at [259, 82] on div "for i in range ( 2 ) : hero . moveRight ( ) hero . moveDown ( 2 ) for j in rang…" at bounding box center [294, 116] width 117 height 130
drag, startPoint x: 259, startPoint y: 81, endPoint x: 313, endPoint y: 90, distance: 54.6
click at [313, 90] on div "for i in range ( 2 ) : hero . moveRight ( ) hero . moveDown ( 2 ) for j in rang…" at bounding box center [294, 116] width 117 height 130
paste textarea "Code Area"
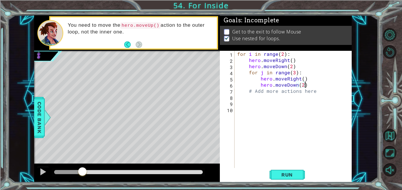
click at [313, 90] on div "for i in range ( 2 ) : hero . moveRight ( ) hero . moveDown ( 2 ) for j in rang…" at bounding box center [294, 116] width 117 height 130
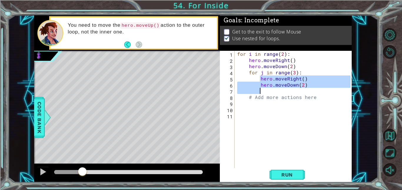
paste textarea "Up(6)"
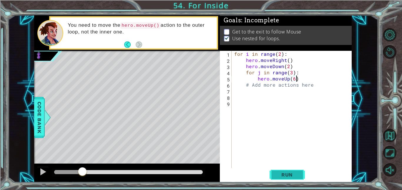
click at [293, 179] on button "Run" at bounding box center [286, 174] width 35 height 13
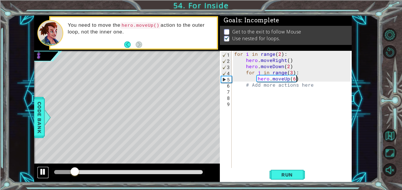
click at [45, 172] on div at bounding box center [43, 172] width 8 height 8
drag, startPoint x: 299, startPoint y: 79, endPoint x: 257, endPoint y: 78, distance: 41.2
click at [257, 78] on div "for i in range ( 2 ) : hero . moveRight ( ) hero . moveDown ( 2 ) for j in rang…" at bounding box center [293, 116] width 120 height 130
click at [292, 67] on div "for i in range ( 2 ) : hero . moveRight ( ) hero . moveDown ( 2 ) for j in rang…" at bounding box center [293, 116] width 120 height 130
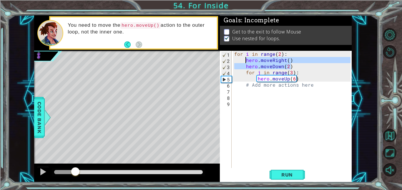
drag, startPoint x: 291, startPoint y: 67, endPoint x: 246, endPoint y: 62, distance: 45.8
click at [246, 62] on div "for i in range ( 2 ) : hero . moveRight ( ) hero . moveDown ( 2 ) for j in rang…" at bounding box center [293, 116] width 120 height 130
paste textarea "Up(6"
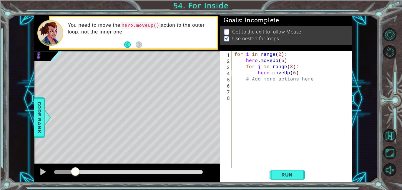
click at [296, 74] on div "for i in range ( 2 ) : hero . moveUp ( 6 ) for j in range ( 3 ) : hero . moveUp…" at bounding box center [293, 116] width 120 height 130
click at [296, 74] on div "for i in range ( 2 ) : hero . moveUp ( 6 ) for j in range ( 3 ) : hero . moveUp…" at bounding box center [291, 109] width 117 height 117
drag, startPoint x: 296, startPoint y: 74, endPoint x: 257, endPoint y: 70, distance: 39.0
click at [257, 70] on div "for i in range ( 2 ) : hero . moveUp ( 6 ) for j in range ( 3 ) : hero . moveUp…" at bounding box center [293, 116] width 120 height 130
paste textarea "hero.moveUp(3"
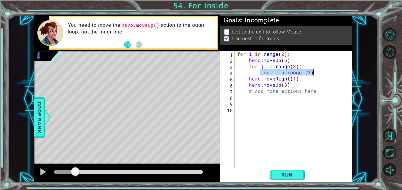
drag, startPoint x: 260, startPoint y: 72, endPoint x: 314, endPoint y: 74, distance: 54.2
click at [314, 74] on div "for i in range ( 2 ) : hero . moveUp ( 6 ) for j in range ( 3 ) : for i in rang…" at bounding box center [294, 116] width 117 height 130
type textarea "for i in range (3):"
type textarea "\"
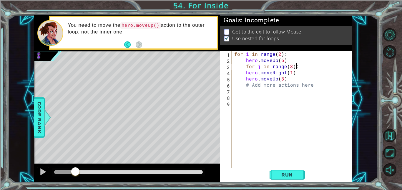
click at [245, 72] on div "for i in range ( 2 ) : hero . moveUp ( 6 ) for j in range ( 3 ) : hero . moveRi…" at bounding box center [293, 116] width 120 height 130
click at [245, 81] on div "for i in range ( 2 ) : hero . moveUp ( 6 ) for j in range ( 3 ) : hero . moveRi…" at bounding box center [293, 116] width 120 height 130
click at [287, 168] on button "Run" at bounding box center [286, 174] width 35 height 13
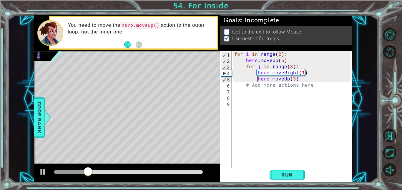
click at [297, 79] on div "for i in range ( 2 ) : hero . moveUp ( 6 ) for j in range ( 3 ) : hero . moveRi…" at bounding box center [293, 116] width 120 height 130
drag, startPoint x: 295, startPoint y: 80, endPoint x: 256, endPoint y: 80, distance: 39.1
click at [256, 80] on div "for i in range ( 2 ) : hero . moveUp ( 6 ) for j in range ( 3 ) : hero . moveRi…" at bounding box center [293, 116] width 120 height 130
click at [278, 174] on span "Run" at bounding box center [286, 175] width 23 height 6
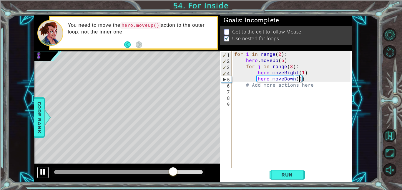
click at [42, 171] on div at bounding box center [43, 172] width 8 height 8
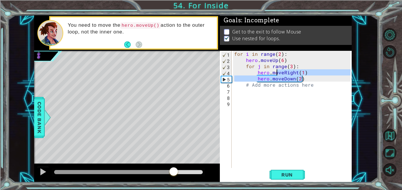
drag, startPoint x: 304, startPoint y: 77, endPoint x: 276, endPoint y: 73, distance: 29.2
click at [276, 73] on div "for i in range ( 2 ) : hero . moveUp ( 6 ) for j in range ( 3 ) : hero . moveRi…" at bounding box center [293, 116] width 120 height 130
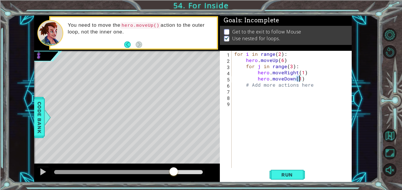
scroll to position [0, 3]
type textarea "for j in range(3): \"
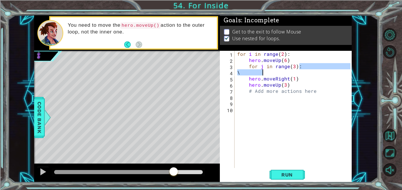
scroll to position [0, 1]
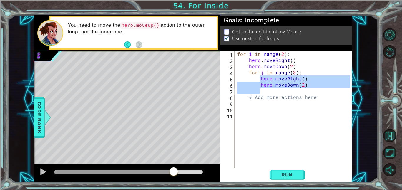
type textarea "hero.moveDown(2)"
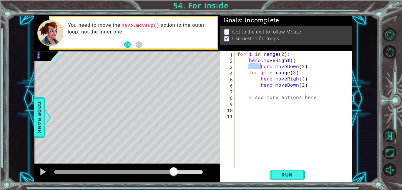
scroll to position [0, 0]
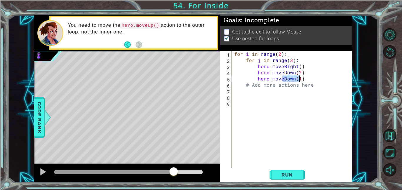
type textarea "hero.m"
type textarea "hero.moveDown(2)"
click at [295, 144] on div "for i in range ( 2 ) : for j in range ( 3 ) : hero . moveRight ( ) hero . moveD…" at bounding box center [293, 116] width 120 height 130
drag, startPoint x: 302, startPoint y: 73, endPoint x: 278, endPoint y: 73, distance: 24.4
click at [278, 73] on div "for i in range ( 2 ) : for j in range ( 3 ) : hero . moveRight ( ) hero . moveD…" at bounding box center [293, 116] width 120 height 130
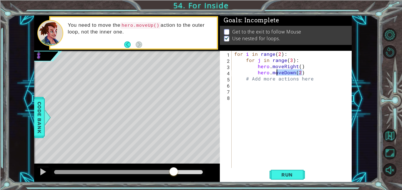
click at [278, 73] on div "for i in range ( 2 ) : for j in range ( 3 ) : hero . moveRight ( ) hero . moveD…" at bounding box center [291, 109] width 117 height 117
click at [280, 173] on span "Run" at bounding box center [286, 175] width 23 height 6
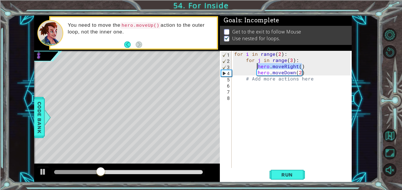
drag, startPoint x: 308, startPoint y: 67, endPoint x: 257, endPoint y: 67, distance: 50.6
click at [257, 67] on div "for i in range ( 2 ) : for j in range ( 3 ) : hero . moveRight ( ) hero . moveD…" at bounding box center [293, 116] width 120 height 130
type textarea "hero.moveRight()"
click at [287, 53] on div "for i in range ( 2 ) : for j in range ( 3 ) : hero . moveDown ( 2 ) # Add more …" at bounding box center [293, 116] width 120 height 130
type textarea "for i in range(2):"
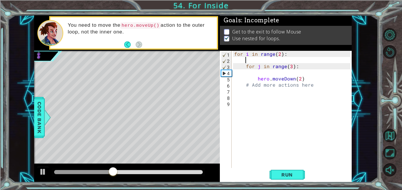
paste textarea "hero.moveRight()"
type textarea "hero.moveRight()"
click at [260, 74] on div "for i in range ( 2 ) : hero . moveRight ( ) for j in range ( 3 ) : hero . moveD…" at bounding box center [293, 116] width 120 height 130
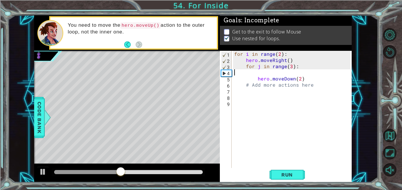
scroll to position [0, 0]
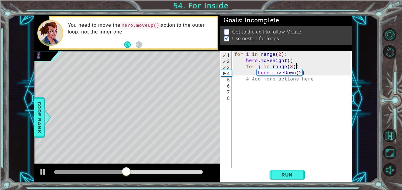
click at [305, 71] on div "for i in range ( 2 ) : hero . moveRight ( ) for j in range ( 3 ) : hero . moveD…" at bounding box center [293, 116] width 120 height 130
type textarea "hero.moveDown(2)"
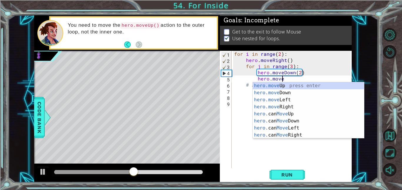
scroll to position [0, 3]
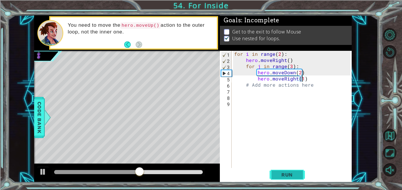
type textarea "hero.moveRight(1)"
click at [279, 177] on span "Run" at bounding box center [286, 175] width 23 height 6
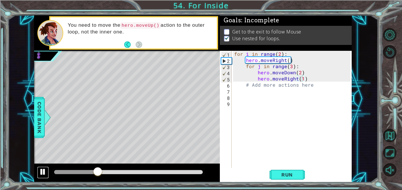
click at [44, 174] on div at bounding box center [43, 172] width 8 height 8
click at [45, 112] on div at bounding box center [47, 118] width 7 height 18
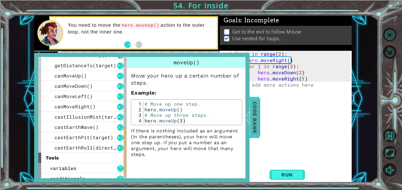
scroll to position [197, 0]
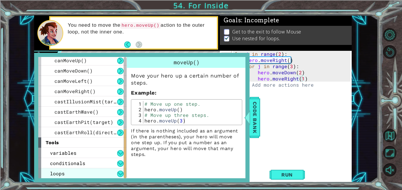
click at [68, 175] on div "loops" at bounding box center [82, 174] width 88 height 10
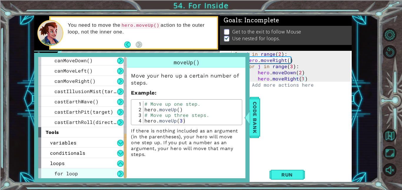
click at [100, 174] on div "for loop" at bounding box center [82, 174] width 88 height 10
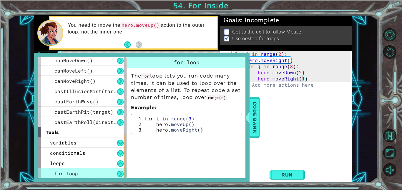
click at [97, 173] on div "for loop" at bounding box center [82, 174] width 88 height 10
click at [96, 160] on div "loops" at bounding box center [82, 163] width 88 height 10
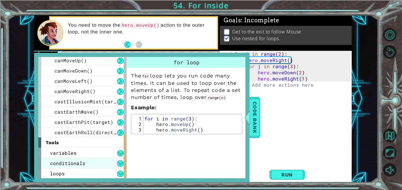
click at [102, 163] on div "conditionals" at bounding box center [82, 163] width 88 height 10
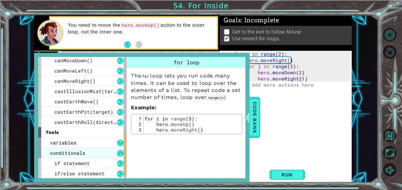
scroll to position [218, 0]
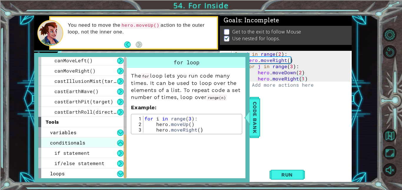
click at [113, 141] on div "conditionals" at bounding box center [82, 143] width 88 height 10
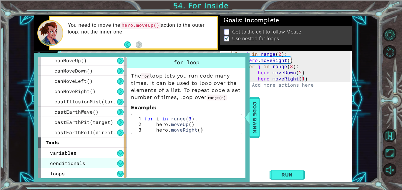
scroll to position [197, 0]
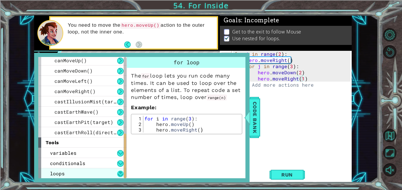
click at [121, 176] on button at bounding box center [120, 174] width 6 height 6
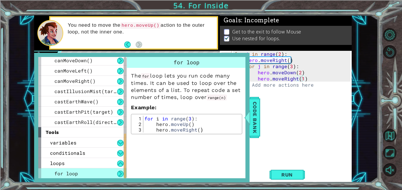
click at [125, 166] on div at bounding box center [125, 156] width 2 height 45
click at [121, 163] on button at bounding box center [120, 164] width 6 height 6
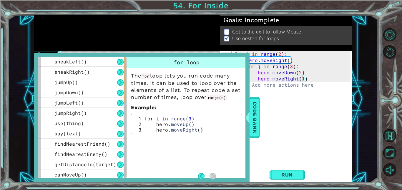
scroll to position [0, 0]
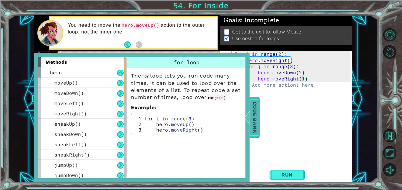
click at [255, 117] on span "Code Bank" at bounding box center [254, 118] width 9 height 36
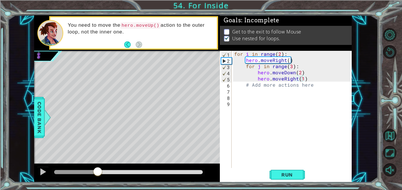
click at [252, 135] on div "for i in range ( 2 ) : hero . moveRight ( ) for j in range ( 3 ) : hero . moveD…" at bounding box center [293, 116] width 120 height 130
click at [394, 36] on button "Level Options" at bounding box center [389, 34] width 13 height 13
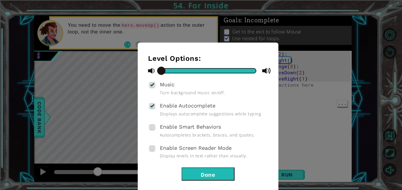
click at [163, 128] on span "Enable Smart Behaviors" at bounding box center [190, 127] width 61 height 6
click at [0, 0] on input "Enable Smart Behaviors" at bounding box center [0, 0] width 0 height 0
click at [220, 177] on button "Done" at bounding box center [208, 174] width 53 height 13
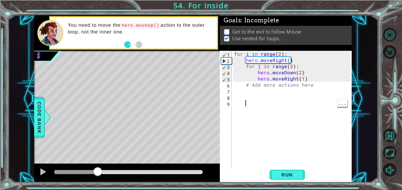
click at [304, 126] on div "for i in range ( 2 ) : hero . moveRight ( ) for j in range ( 3 ) : hero . moveD…" at bounding box center [293, 116] width 120 height 130
click at [342, 103] on span "..." at bounding box center [342, 102] width 10 height 7
click at [326, 106] on div "for i in range ( 2 ) : hero . moveRight ( ) for j in range ( 3 ) : hero . moveD…" at bounding box center [293, 116] width 120 height 130
type textarea "hero.moveR"
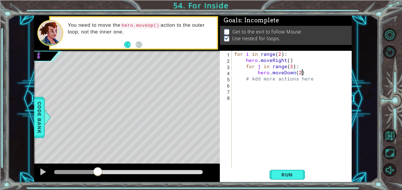
type textarea "for j in range(3):"
type textarea "hero.moveRight()"
click at [312, 127] on div "for i in range ( 2 ) : for j in range ( 3 ) : hero . moveRight ( ) hero . moveD…" at bounding box center [293, 116] width 120 height 130
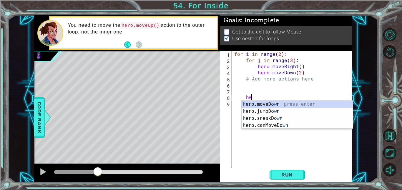
type textarea "h"
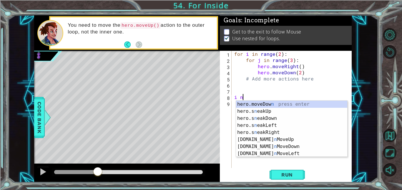
scroll to position [0, 0]
type textarea "i"
